Goal: Browse casually: Explore the website without a specific task or goal

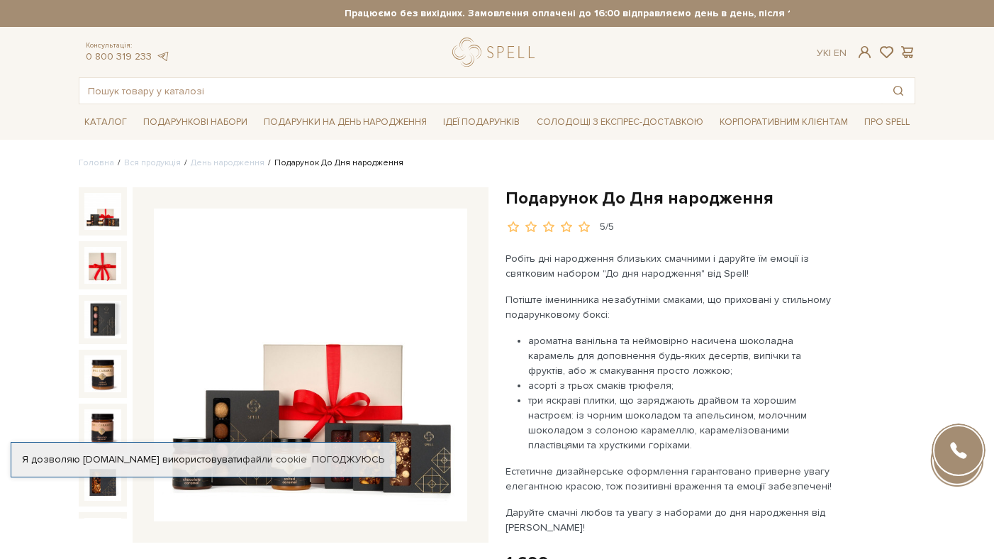
scroll to position [103, 0]
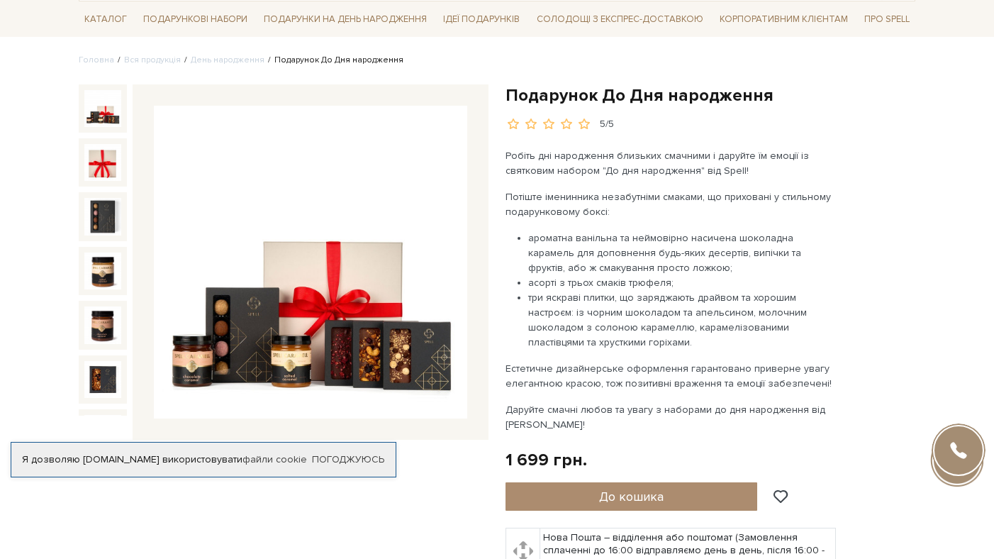
click at [291, 241] on img at bounding box center [310, 262] width 313 height 313
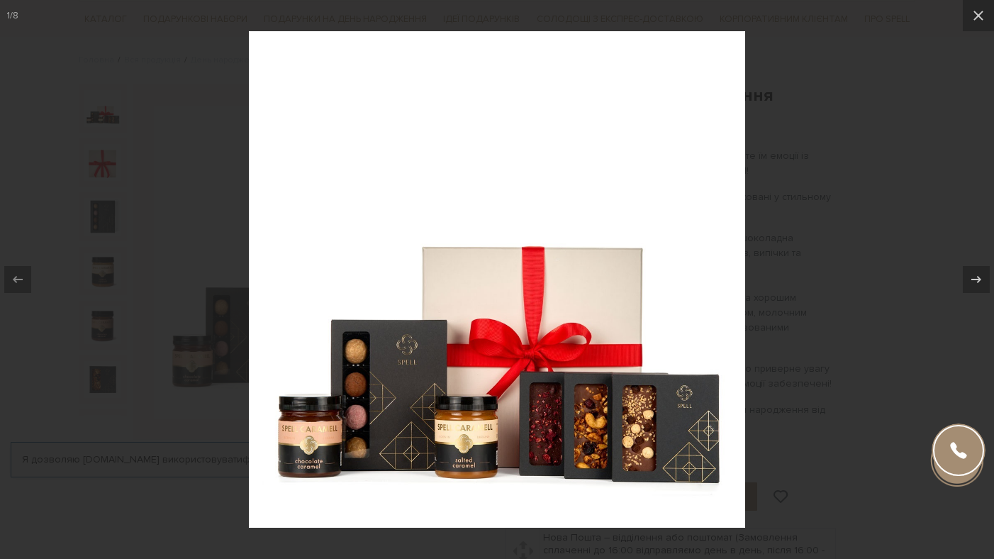
click at [815, 357] on div at bounding box center [497, 279] width 994 height 559
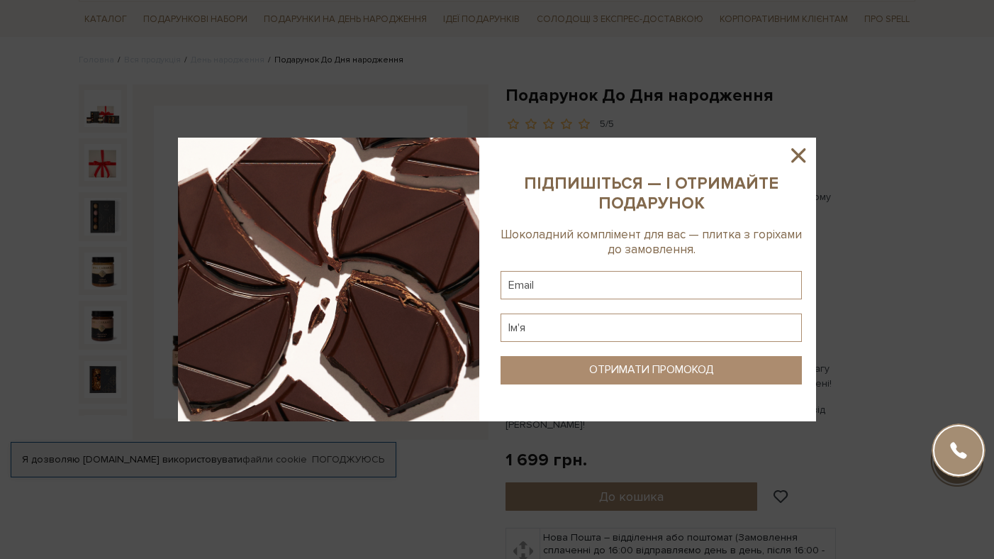
click at [799, 157] on icon at bounding box center [798, 155] width 14 height 14
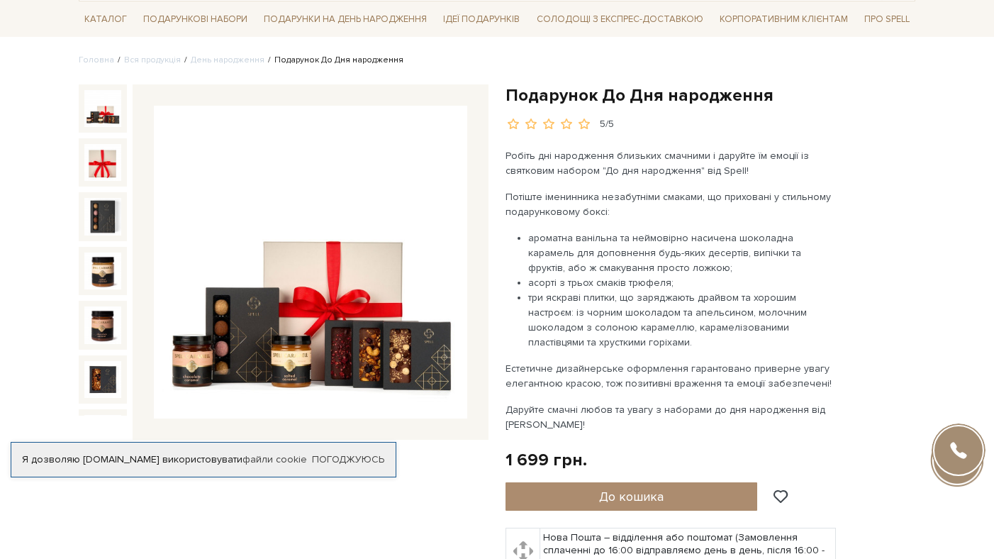
click at [157, 58] on link "Вся продукція" at bounding box center [152, 60] width 57 height 11
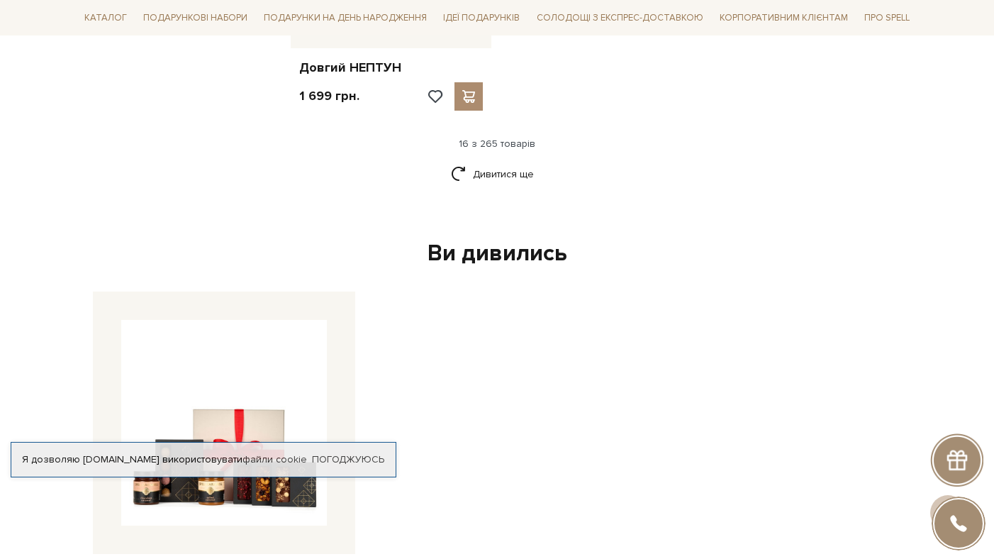
scroll to position [1968, 0]
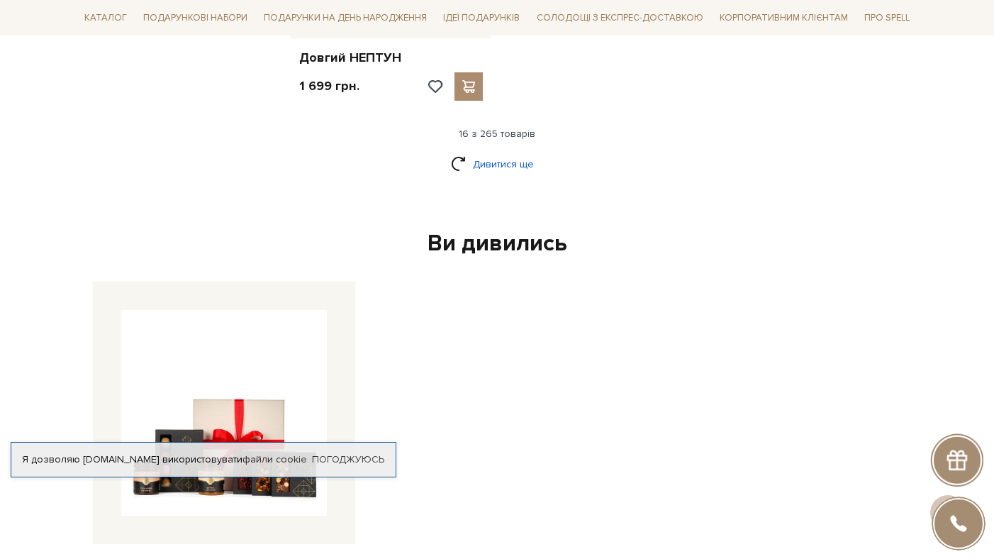
click at [474, 155] on link "Дивитися ще" at bounding box center [497, 164] width 92 height 25
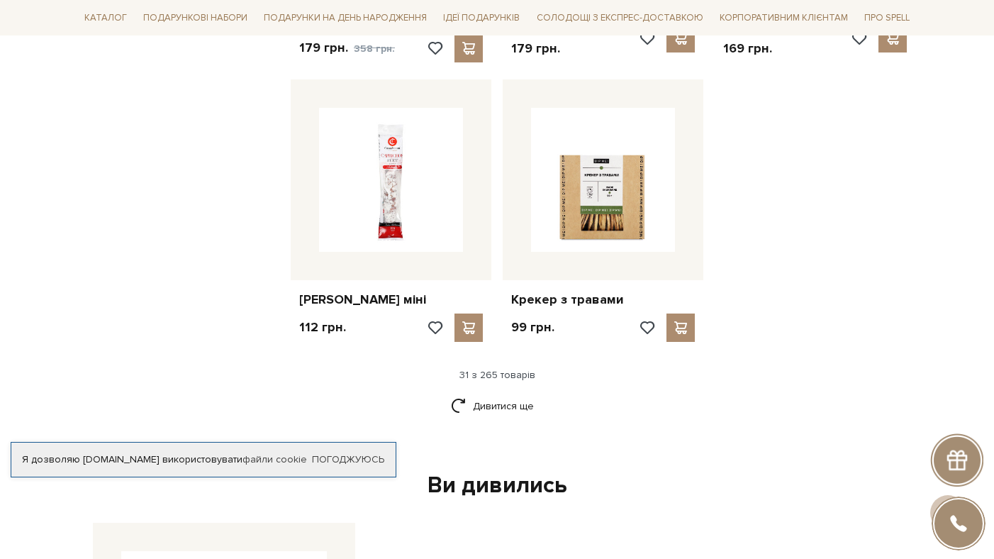
scroll to position [3266, 0]
click at [498, 394] on link "Дивитися ще" at bounding box center [497, 406] width 92 height 25
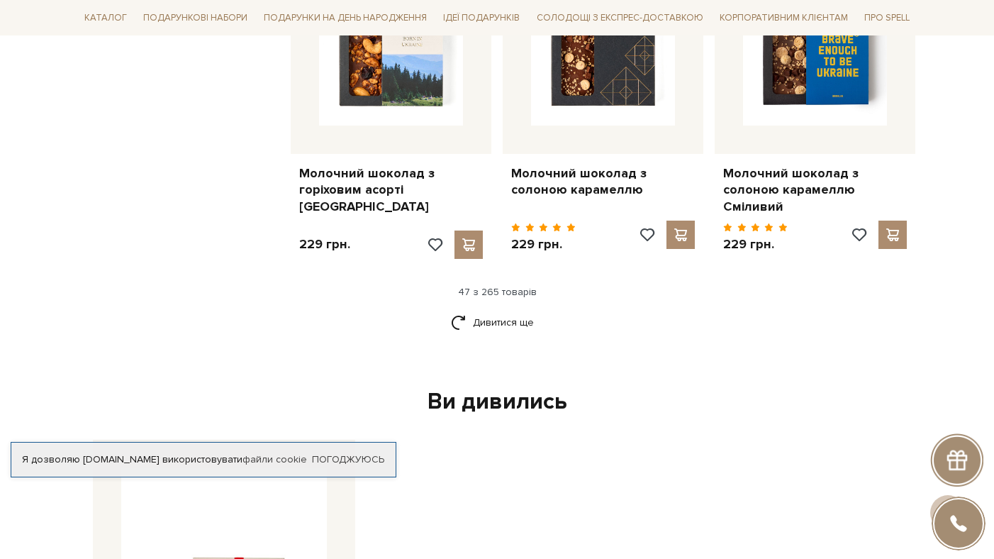
scroll to position [4933, 0]
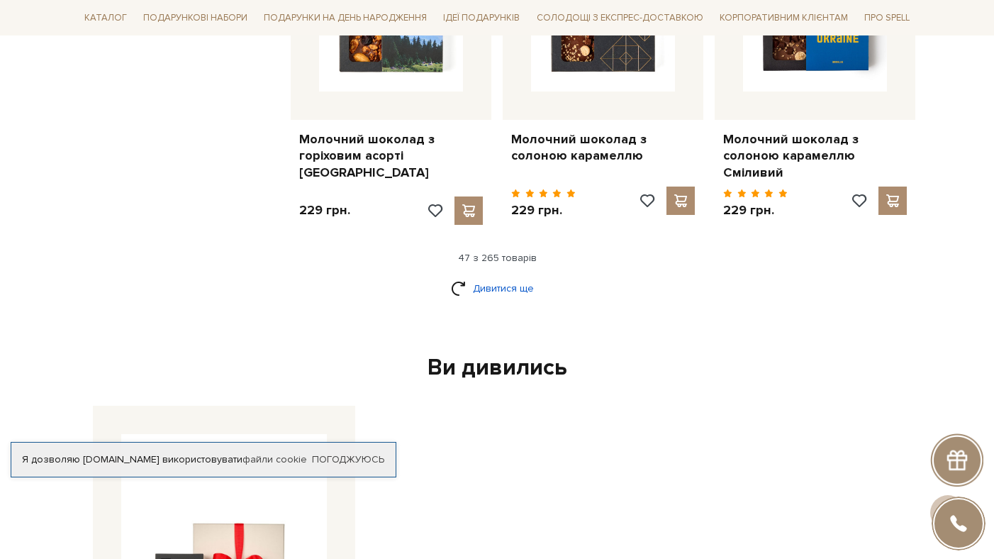
click at [493, 276] on link "Дивитися ще" at bounding box center [497, 288] width 92 height 25
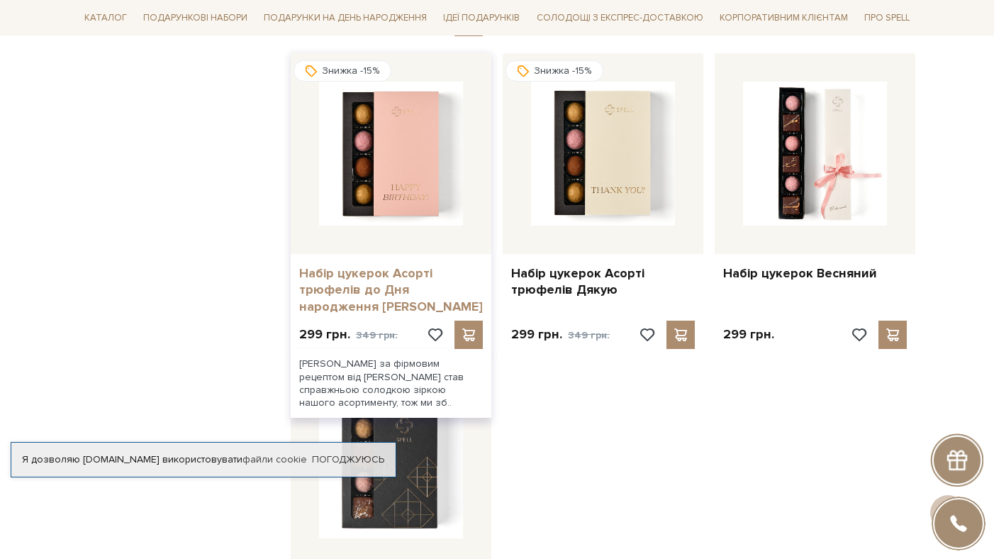
scroll to position [6593, 0]
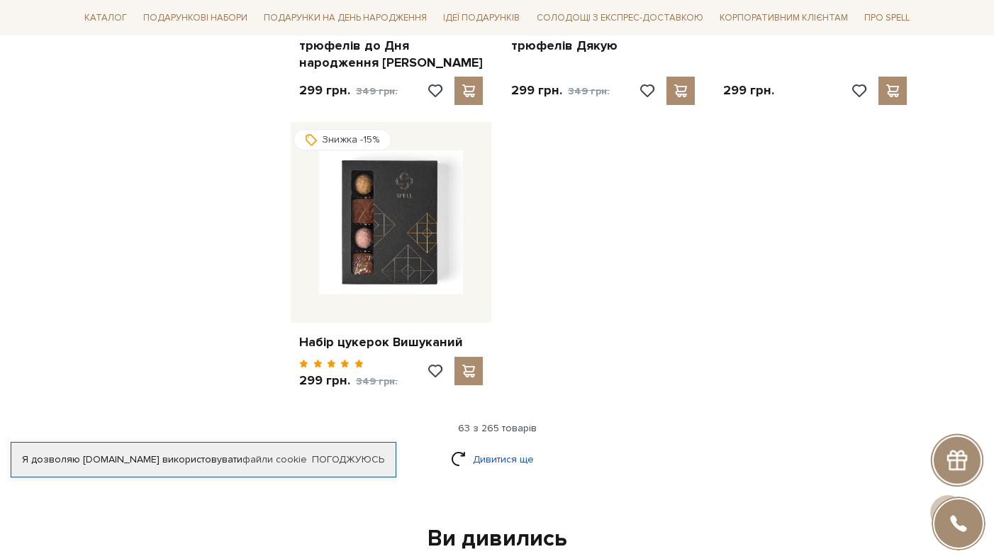
click at [490, 447] on link "Дивитися ще" at bounding box center [497, 459] width 92 height 25
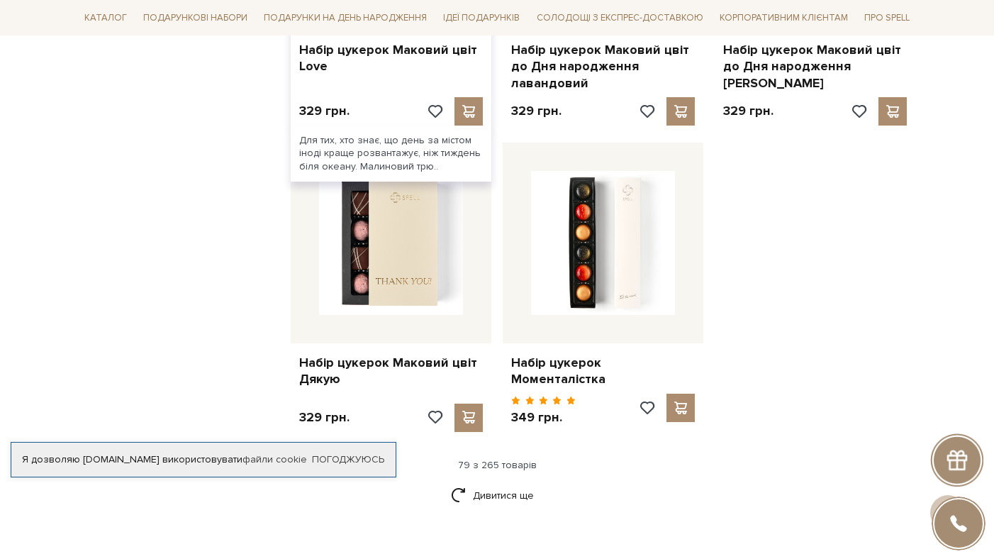
scroll to position [8117, 0]
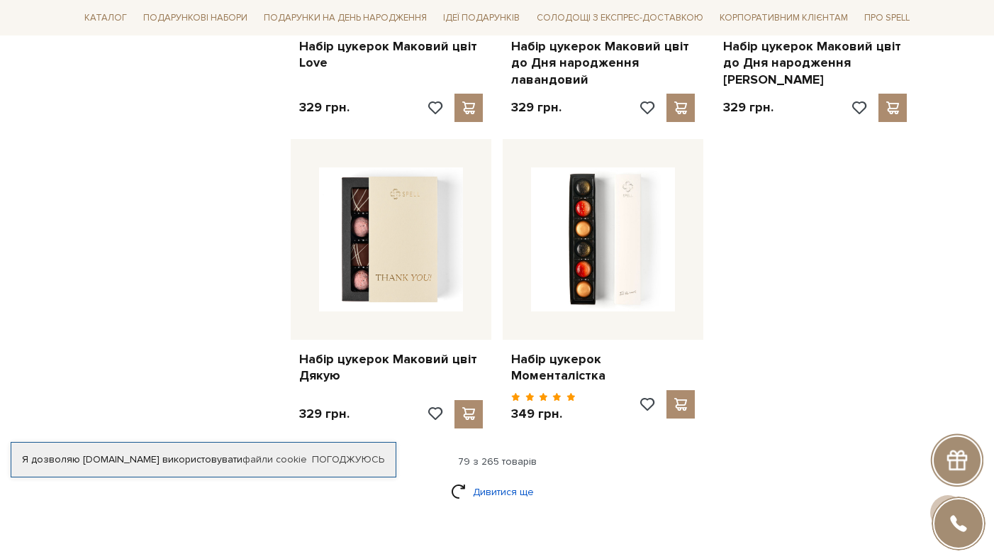
click at [508, 479] on link "Дивитися ще" at bounding box center [497, 491] width 92 height 25
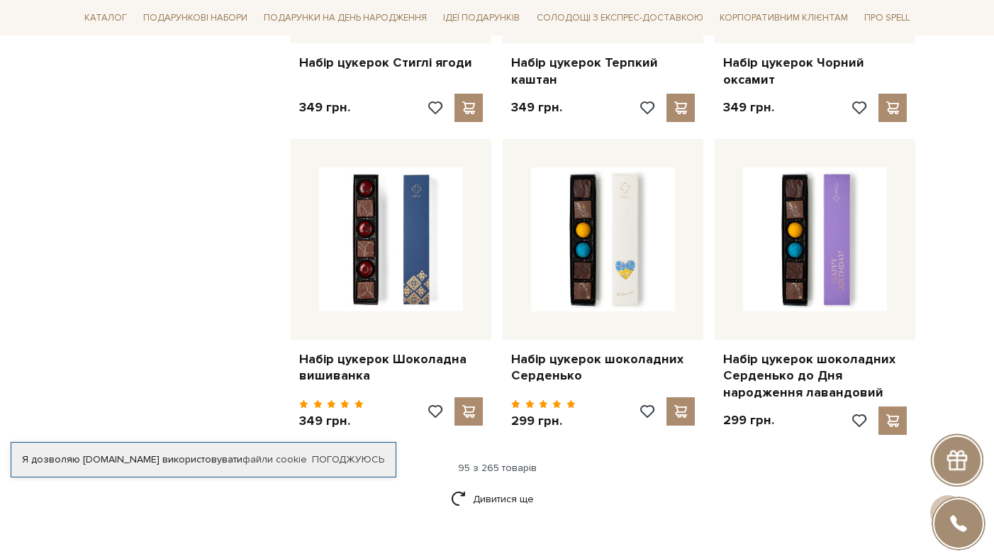
scroll to position [9626, 0]
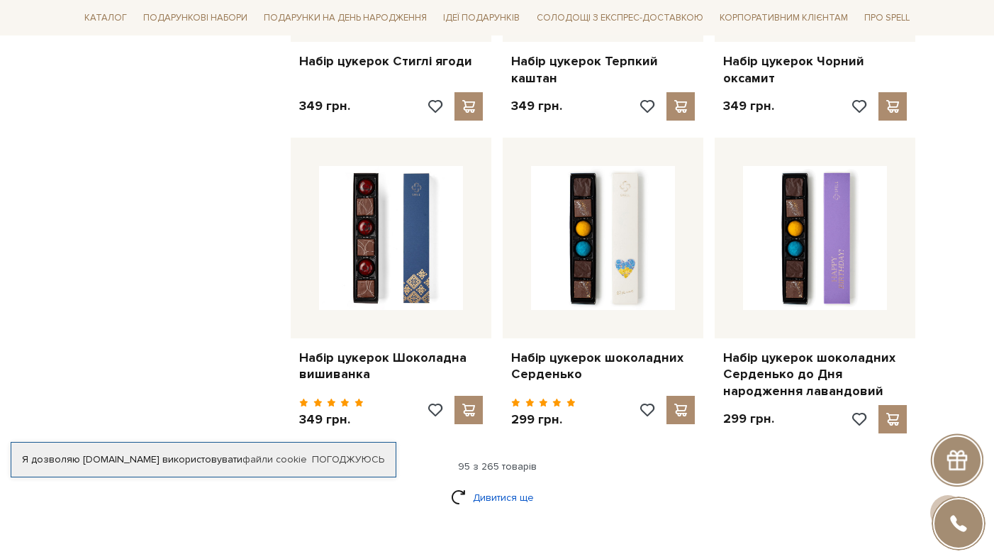
click at [507, 485] on link "Дивитися ще" at bounding box center [497, 497] width 92 height 25
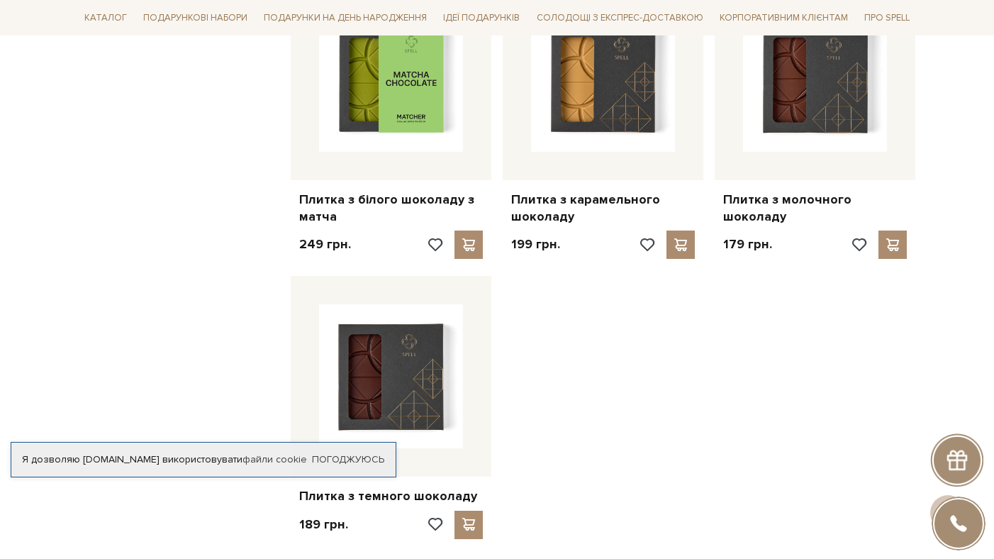
scroll to position [11409, 0]
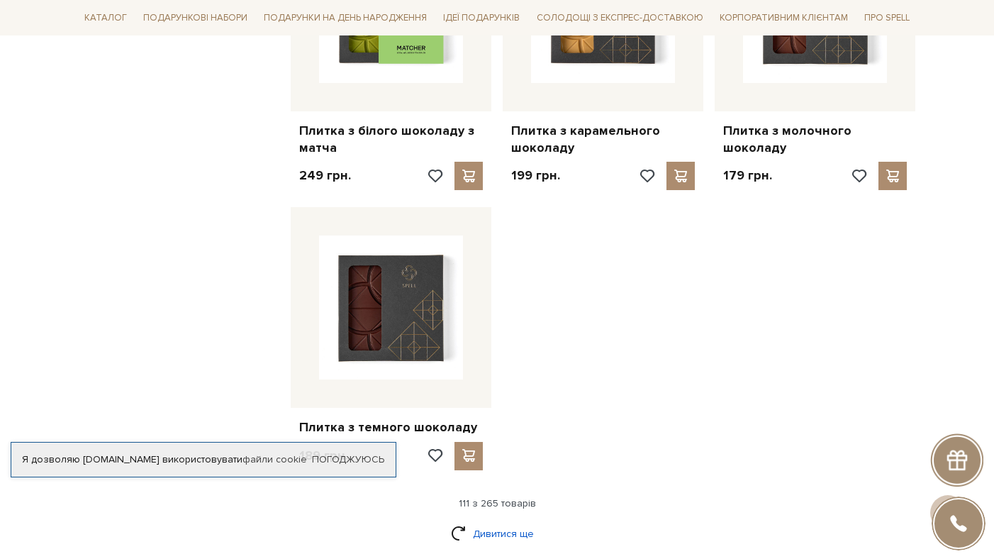
click at [478, 521] on link "Дивитися ще" at bounding box center [497, 533] width 92 height 25
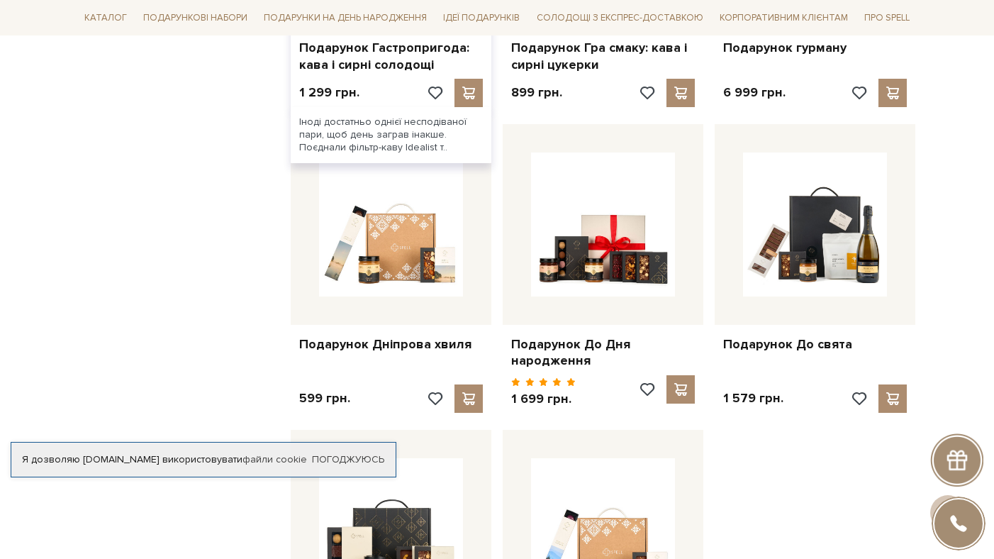
scroll to position [12684, 0]
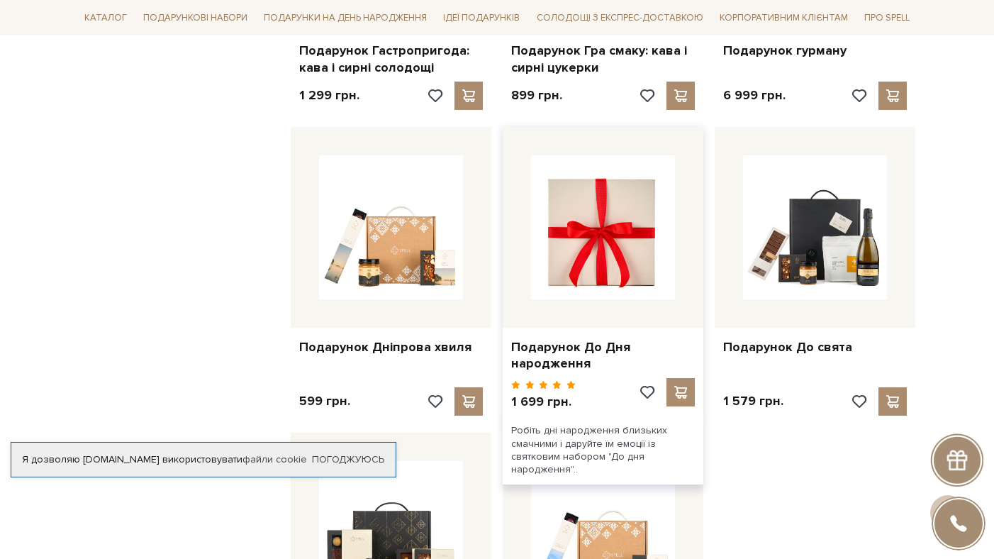
click at [622, 155] on img at bounding box center [603, 227] width 144 height 144
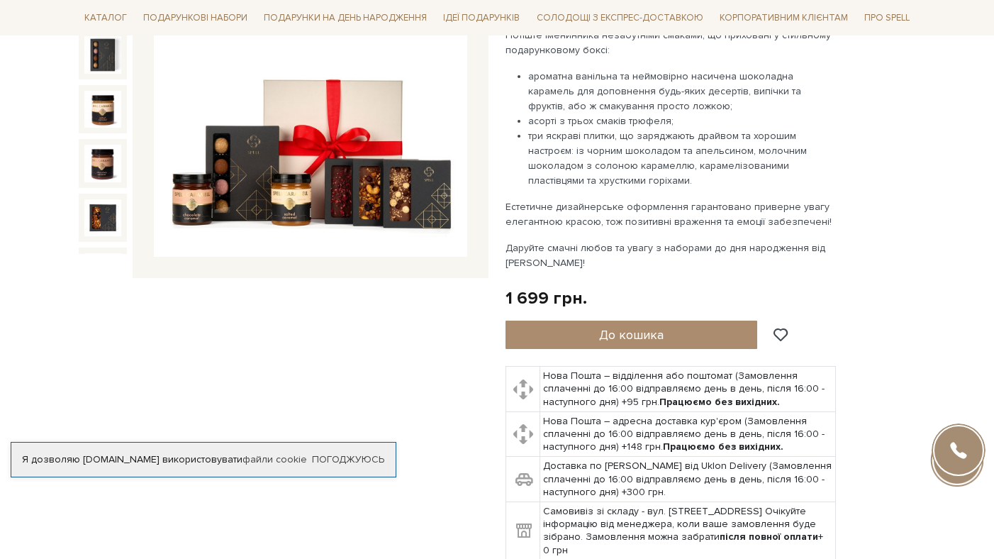
scroll to position [315, 0]
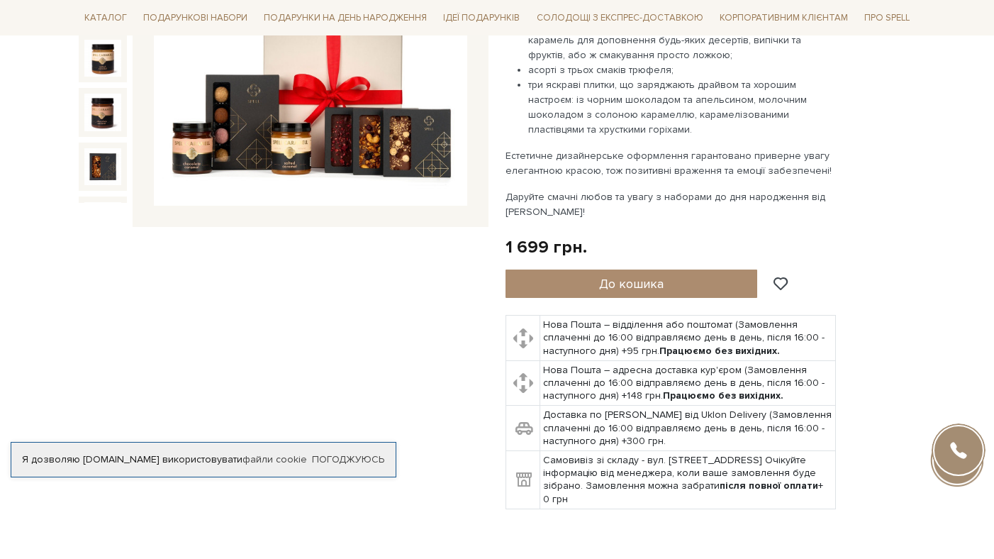
click at [196, 148] on img at bounding box center [310, 49] width 313 height 313
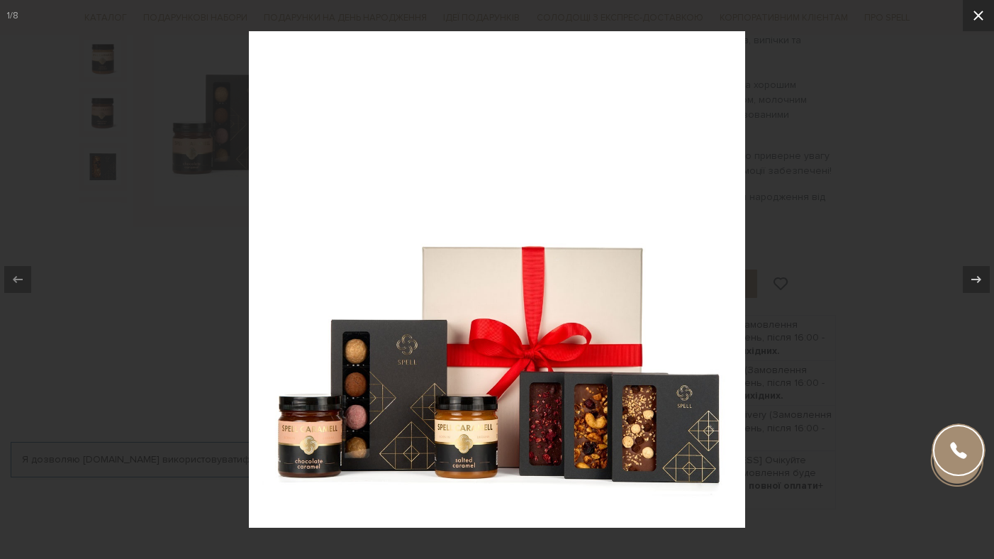
click at [973, 18] on icon at bounding box center [978, 15] width 17 height 17
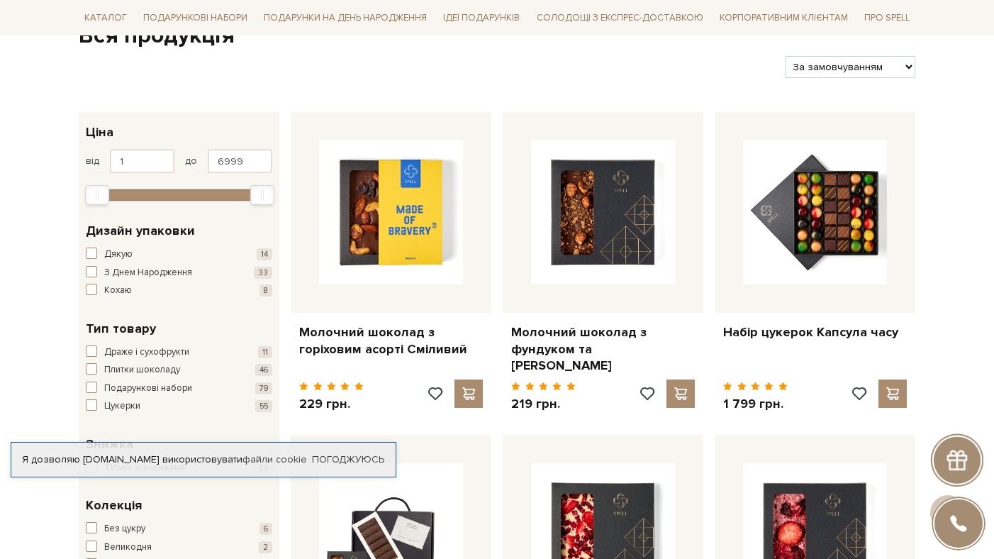
scroll to position [149, 0]
